Goal: Information Seeking & Learning: Find specific page/section

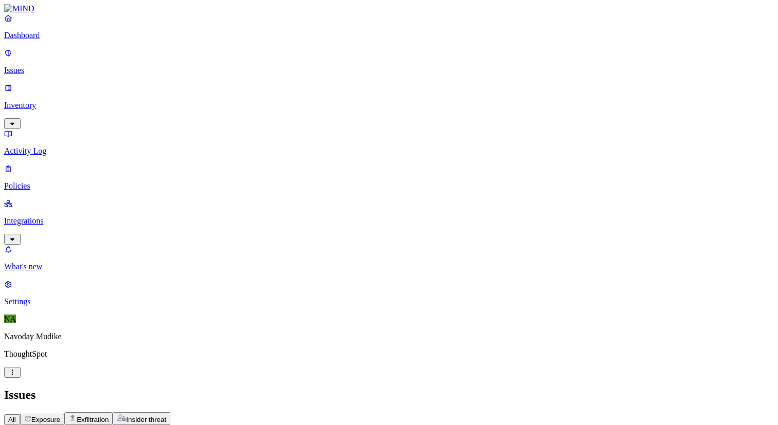
scroll to position [299, 0]
click at [21, 234] on button "button" at bounding box center [12, 239] width 16 height 11
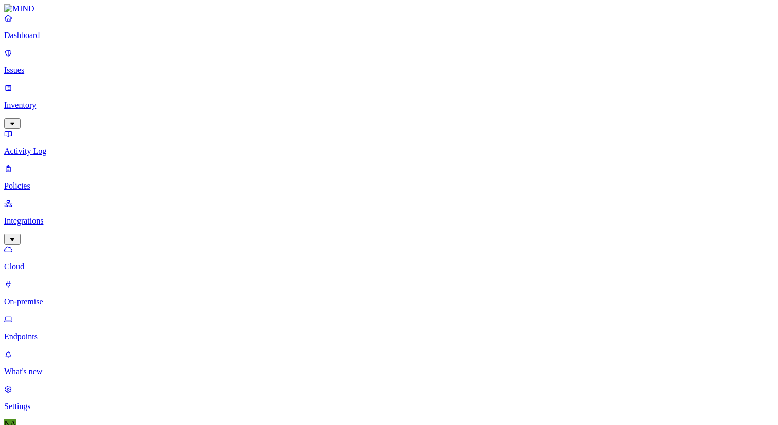
click at [55, 332] on p "Endpoints" at bounding box center [389, 336] width 770 height 9
type input "hyd-agam.ja"
click at [44, 40] on p "Dashboard" at bounding box center [389, 35] width 770 height 9
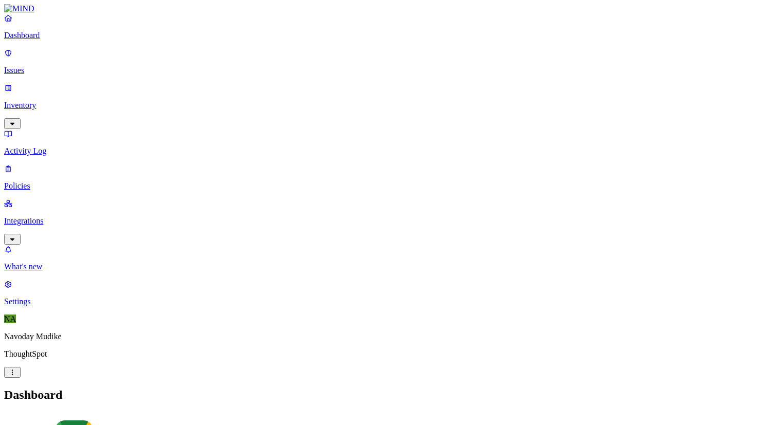
click at [103, 199] on link "Integrations" at bounding box center [389, 221] width 770 height 44
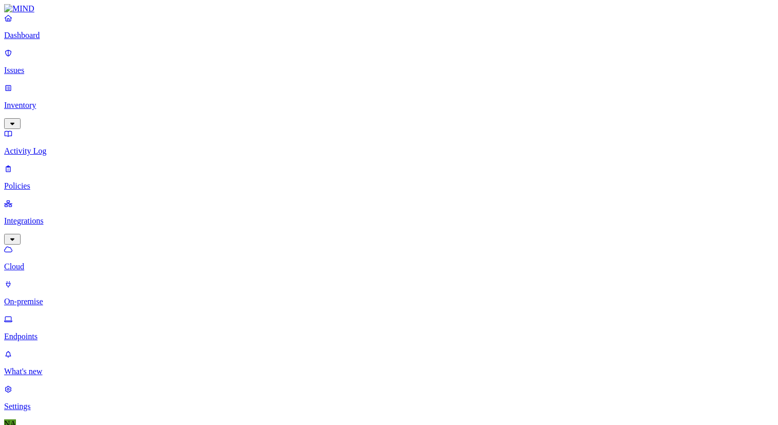
click at [68, 315] on link "Endpoints" at bounding box center [389, 328] width 770 height 27
type input "[DOMAIN_NAME]"
click at [47, 66] on p "Issues" at bounding box center [389, 70] width 770 height 9
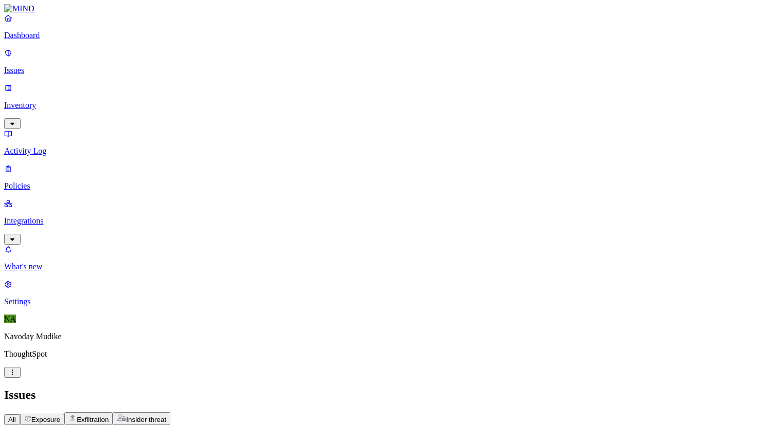
click at [467, 388] on h2 "Issues" at bounding box center [389, 395] width 770 height 14
click at [469, 388] on h2 "Issues" at bounding box center [389, 395] width 770 height 14
click at [508, 413] on div "All Exposure Exfiltration Insider threat" at bounding box center [389, 419] width 770 height 13
